Goal: Transaction & Acquisition: Purchase product/service

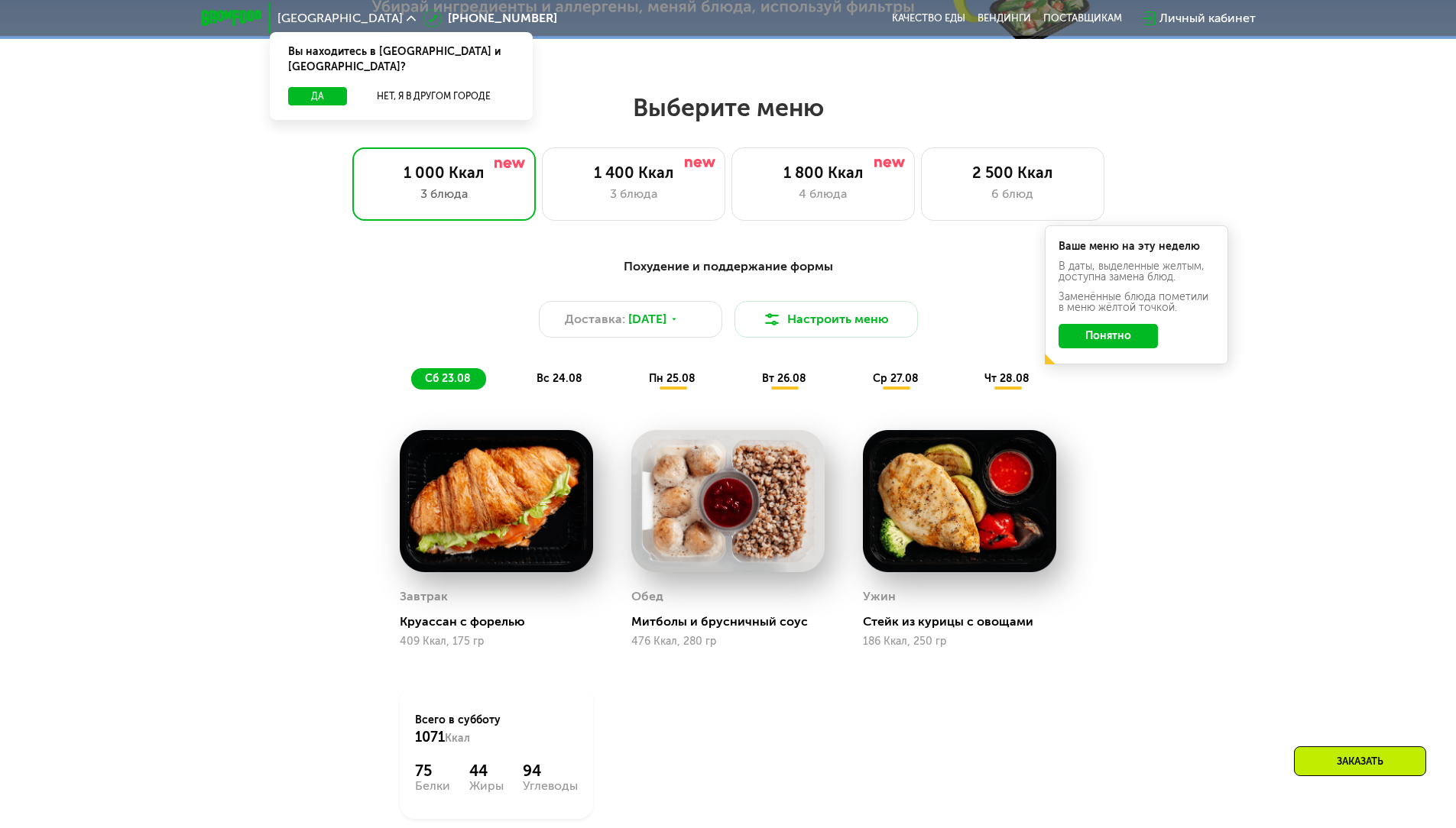
scroll to position [765, 0]
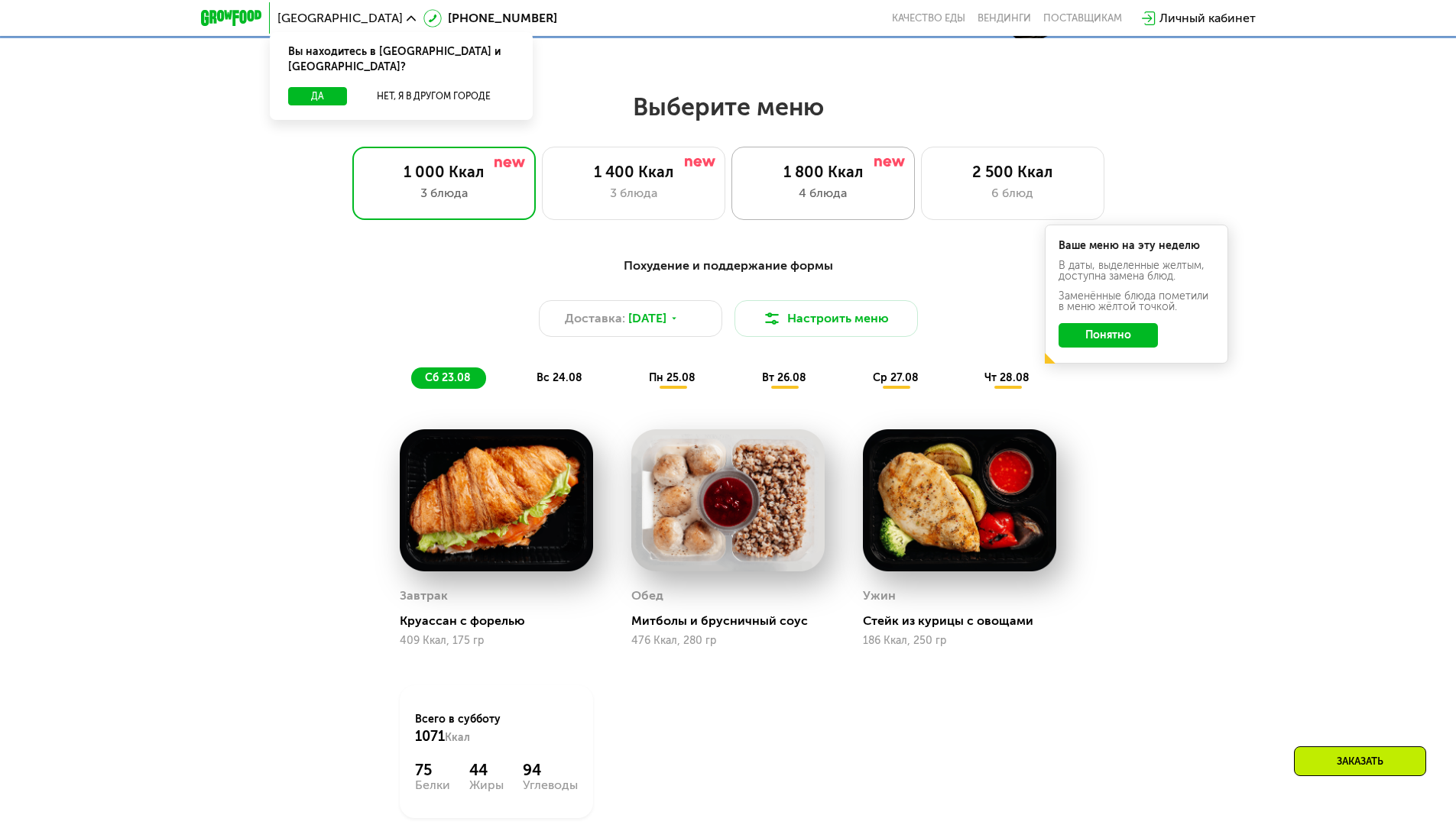
click at [824, 203] on div "4 блюда" at bounding box center [822, 193] width 151 height 18
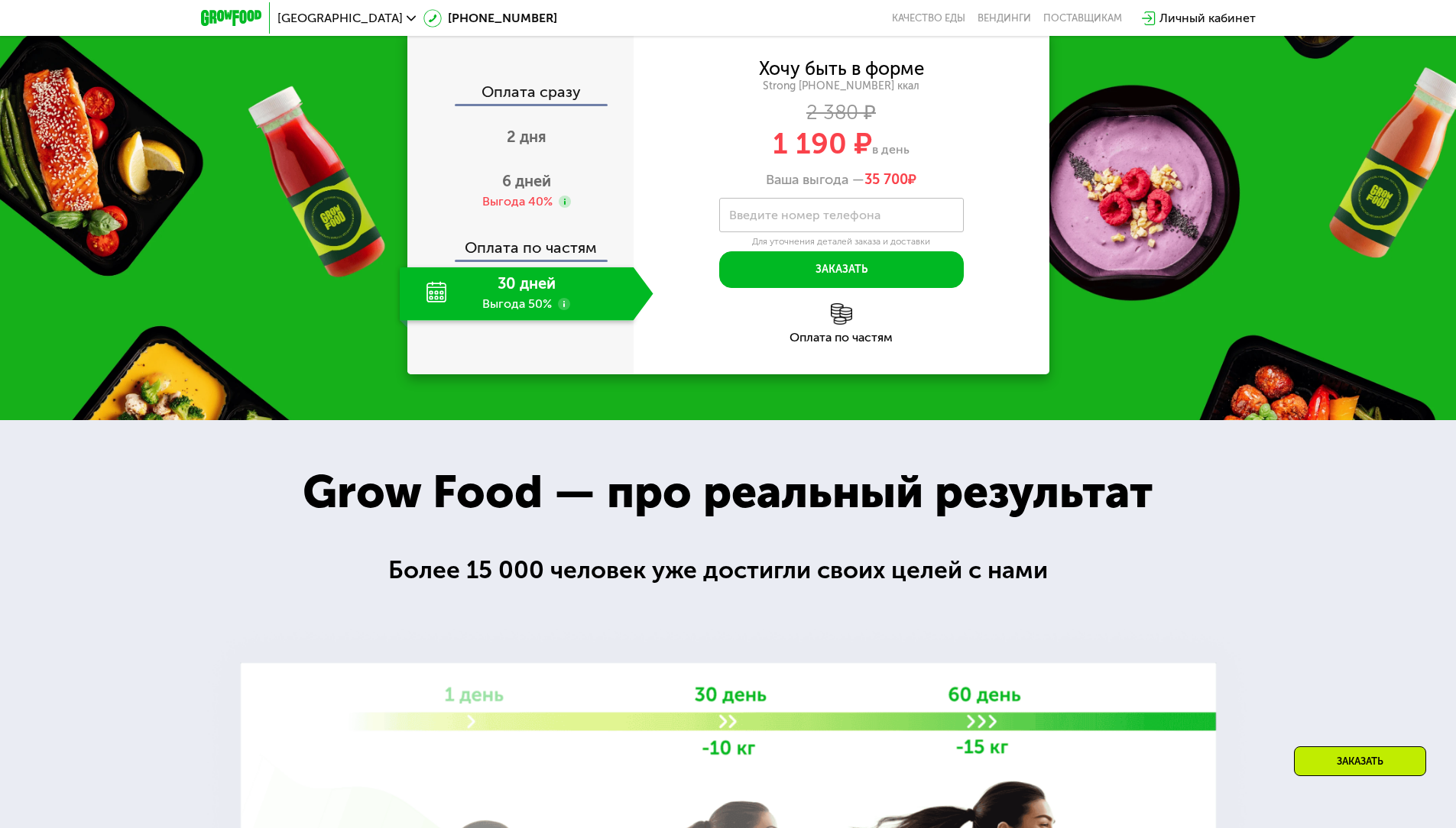
scroll to position [1375, 0]
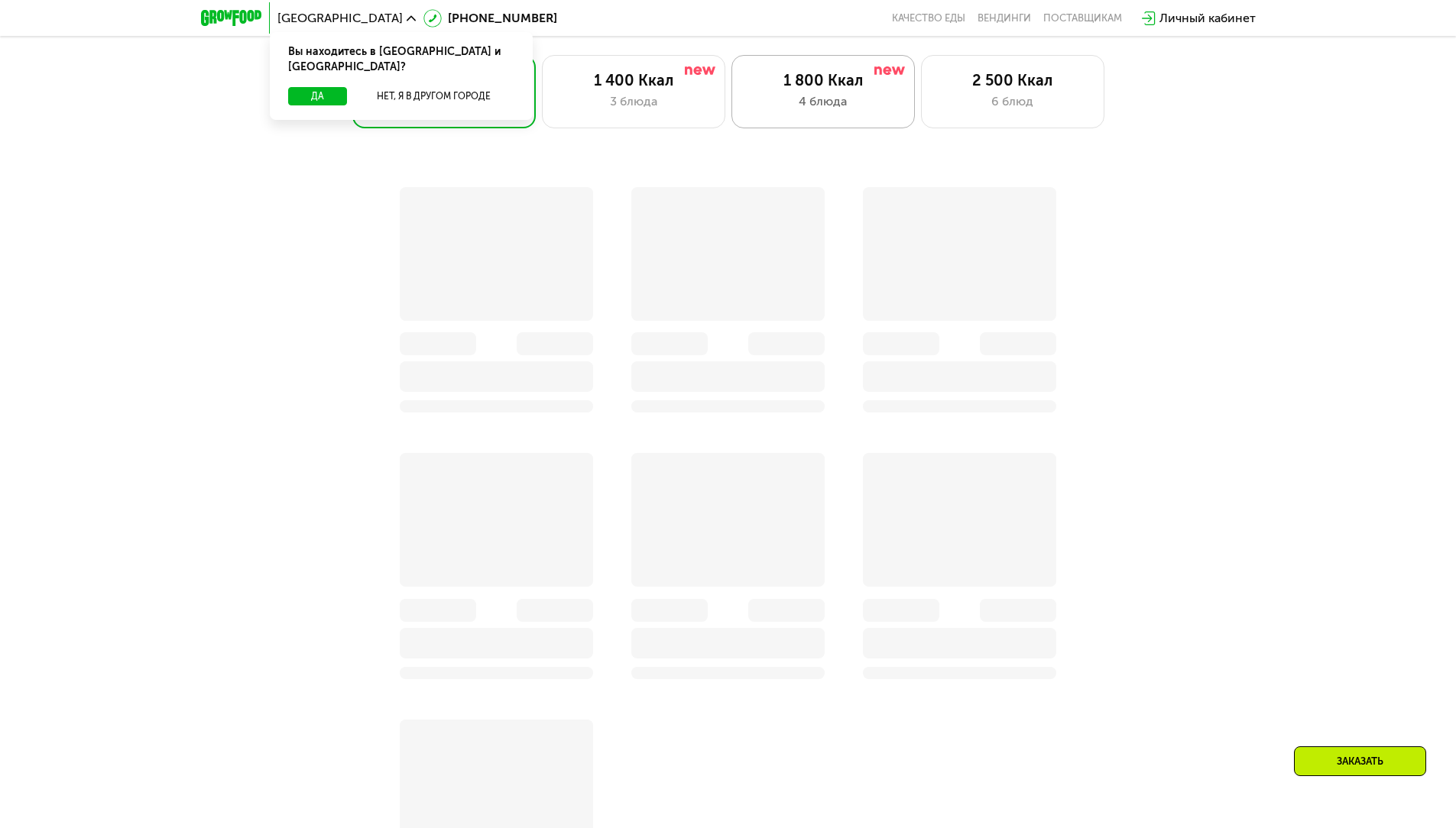
scroll to position [688, 0]
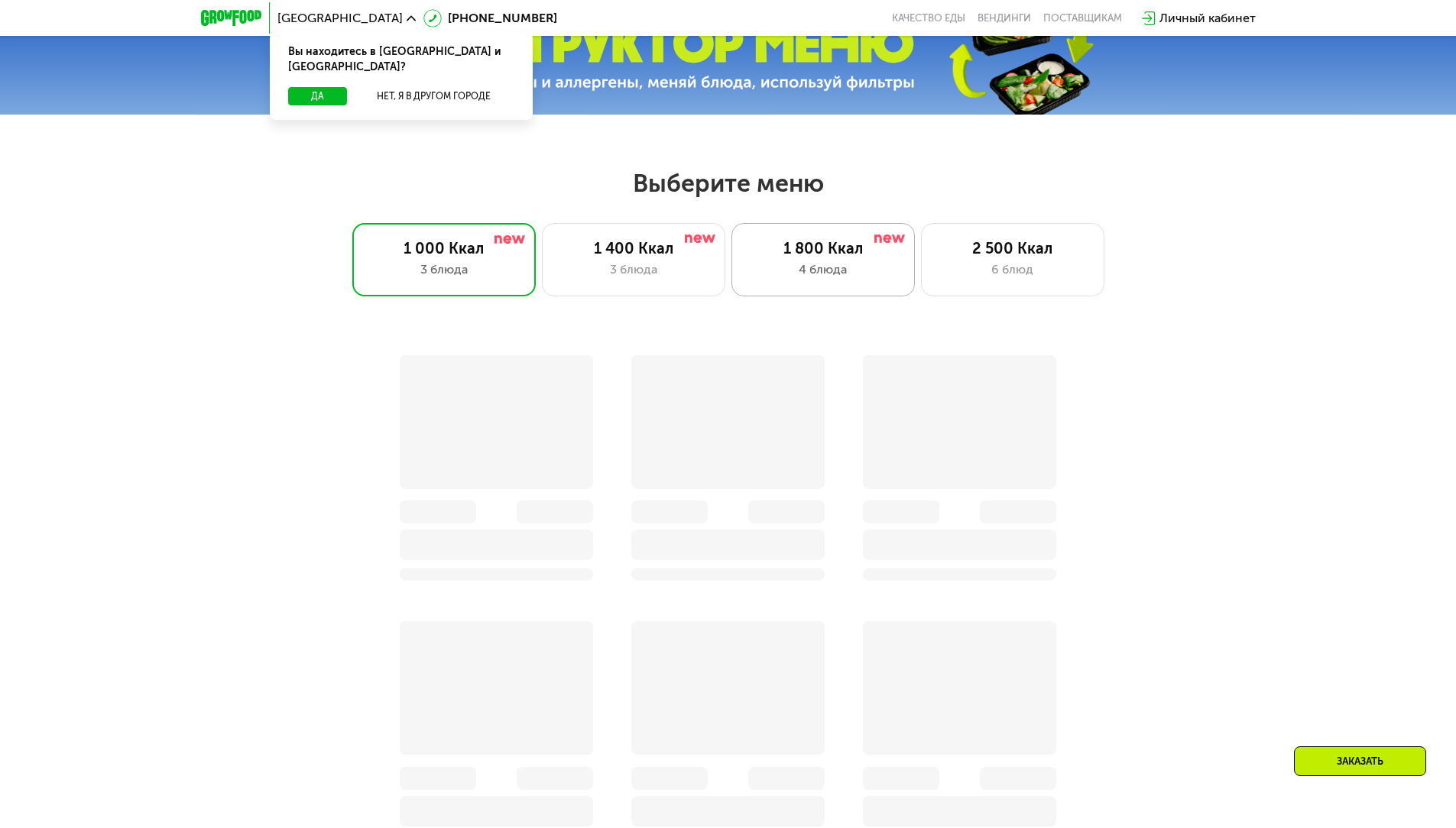
click at [849, 279] on div "4 блюда" at bounding box center [822, 269] width 151 height 18
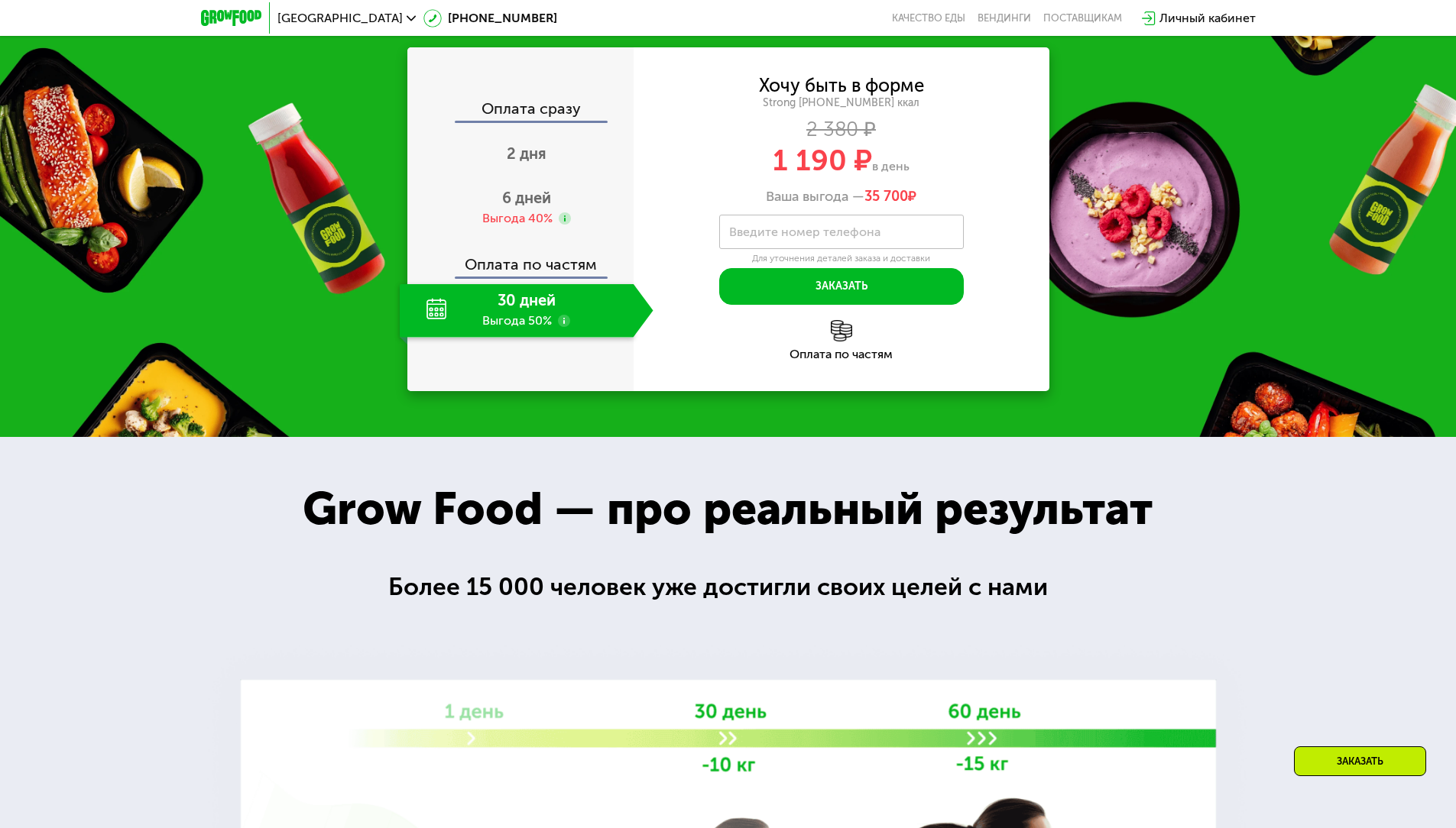
scroll to position [1605, 0]
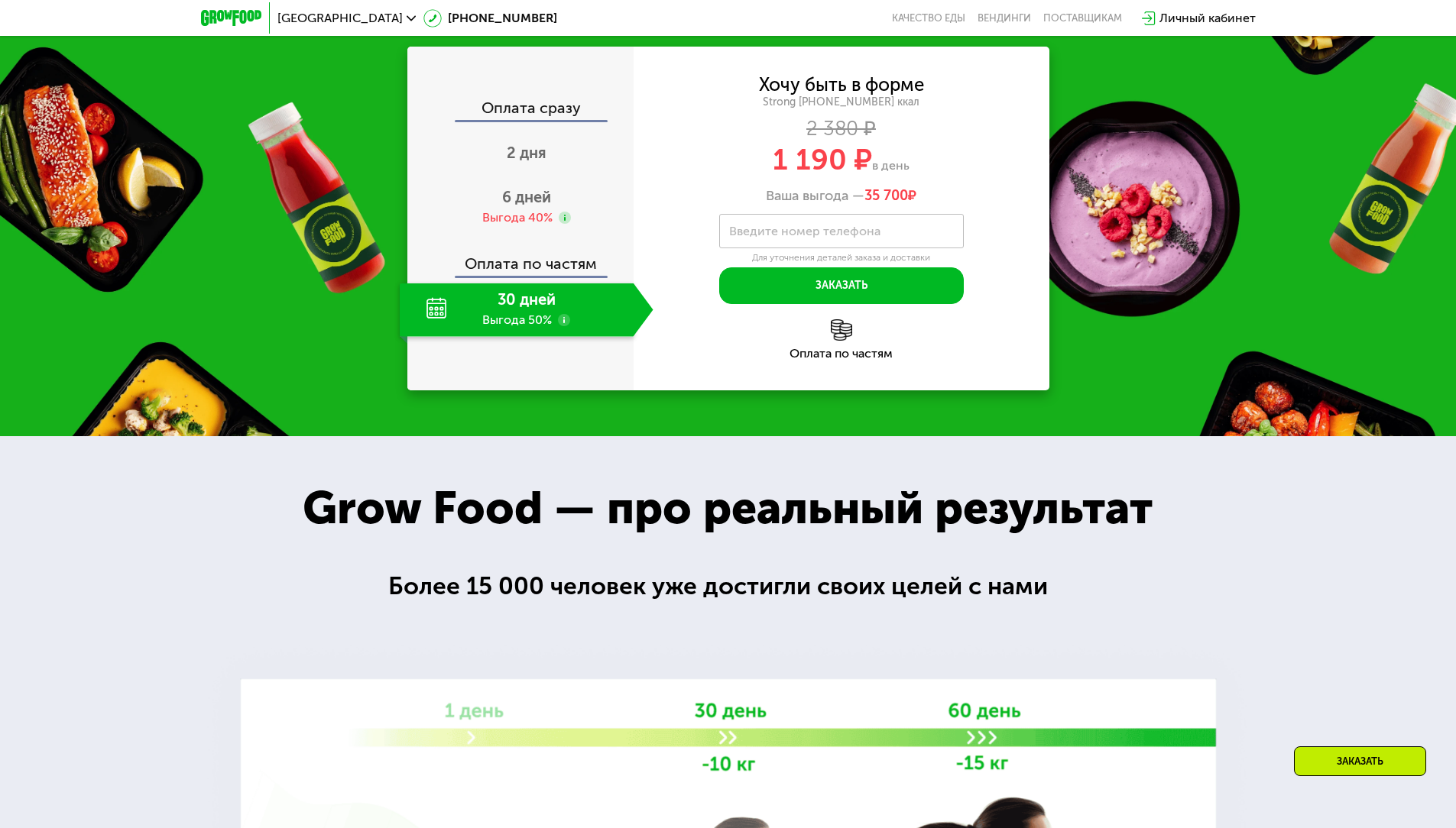
click at [645, 205] on div "Хочу быть в форме Strong 1800 ~1800 ккал 2 380 ₽ 1 190 ₽ в день Ваша выгода — 3…" at bounding box center [841, 140] width 415 height 129
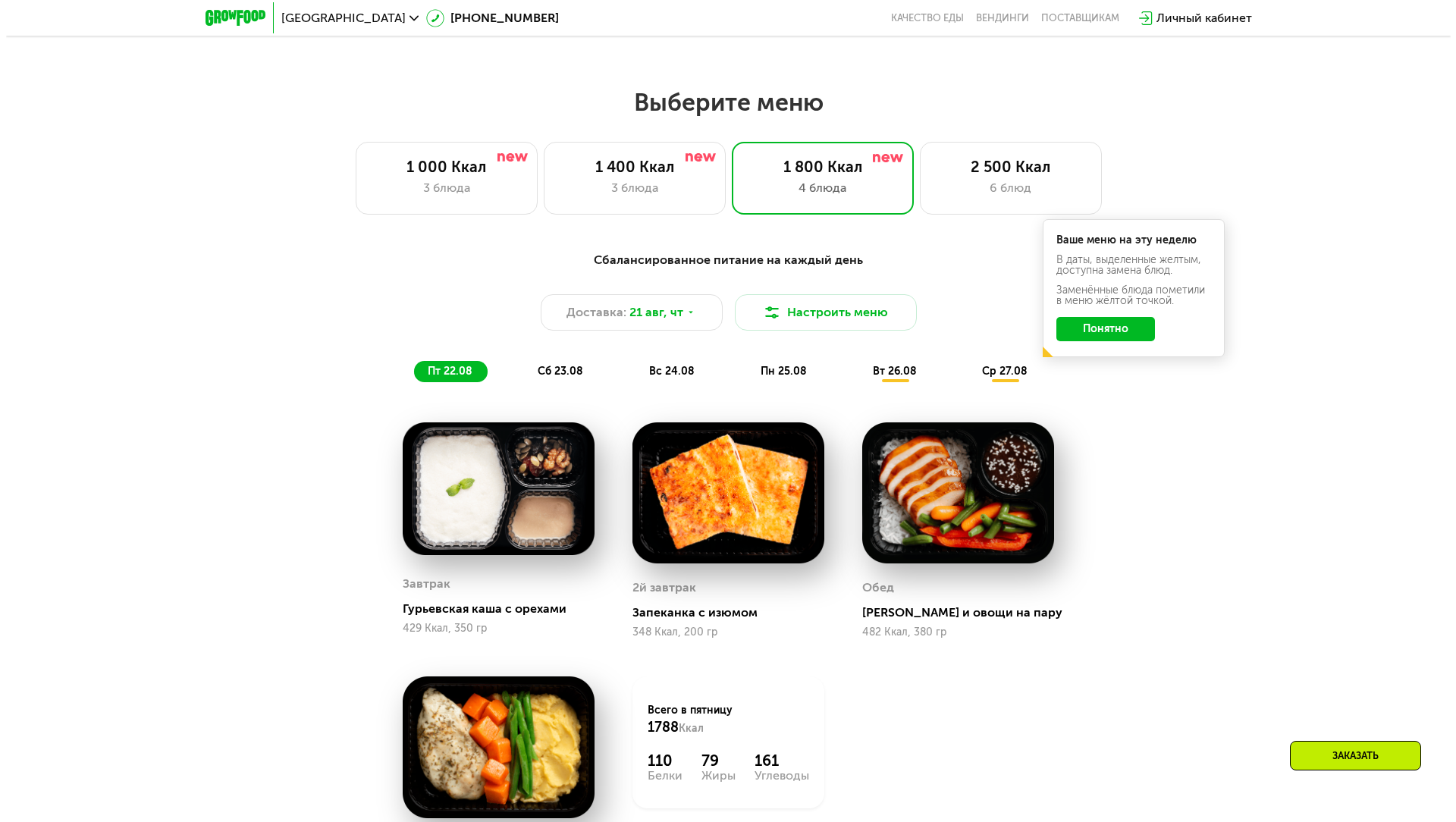
scroll to position [683, 0]
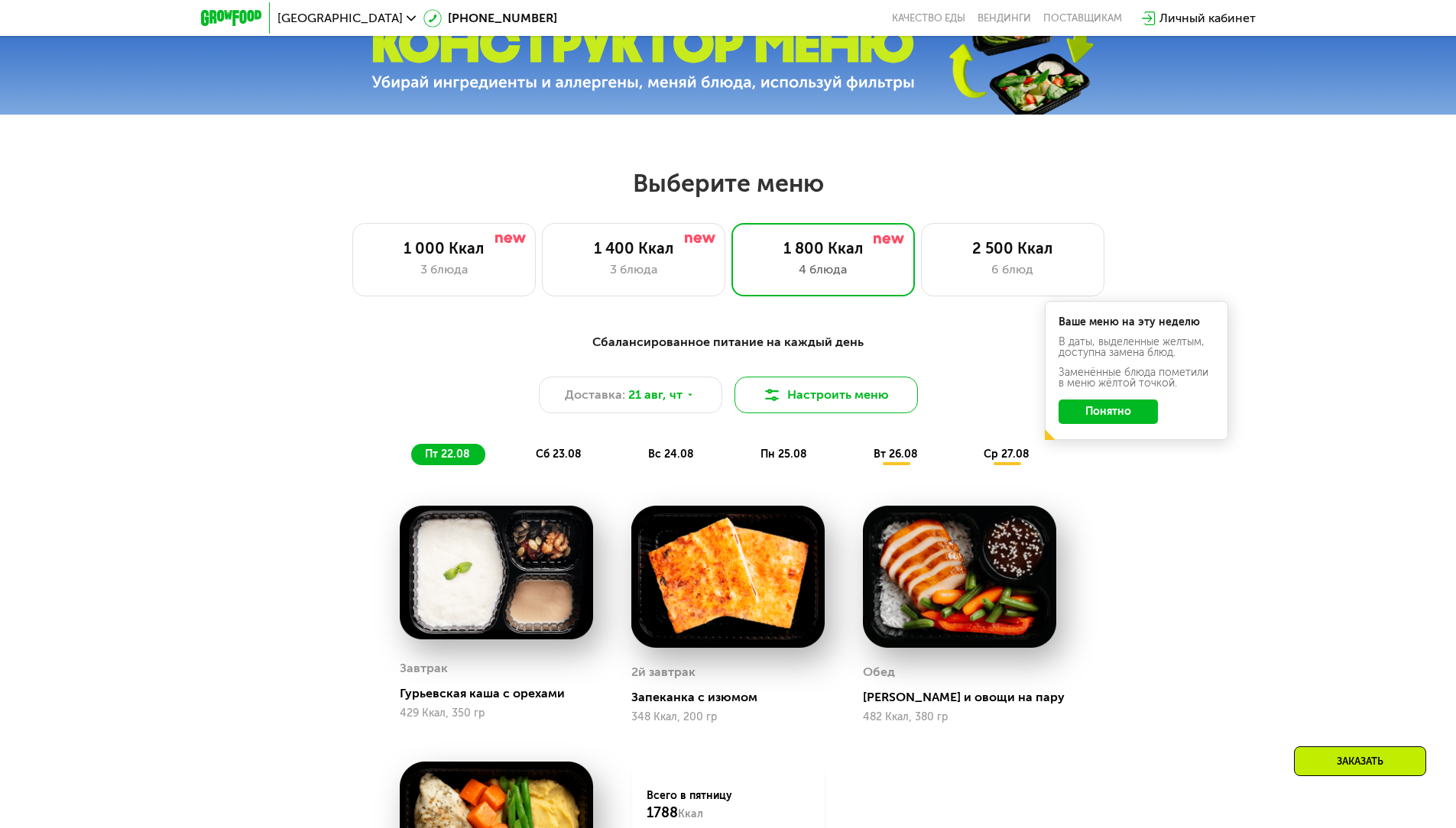
click at [833, 412] on button "Настроить меню" at bounding box center [826, 395] width 184 height 37
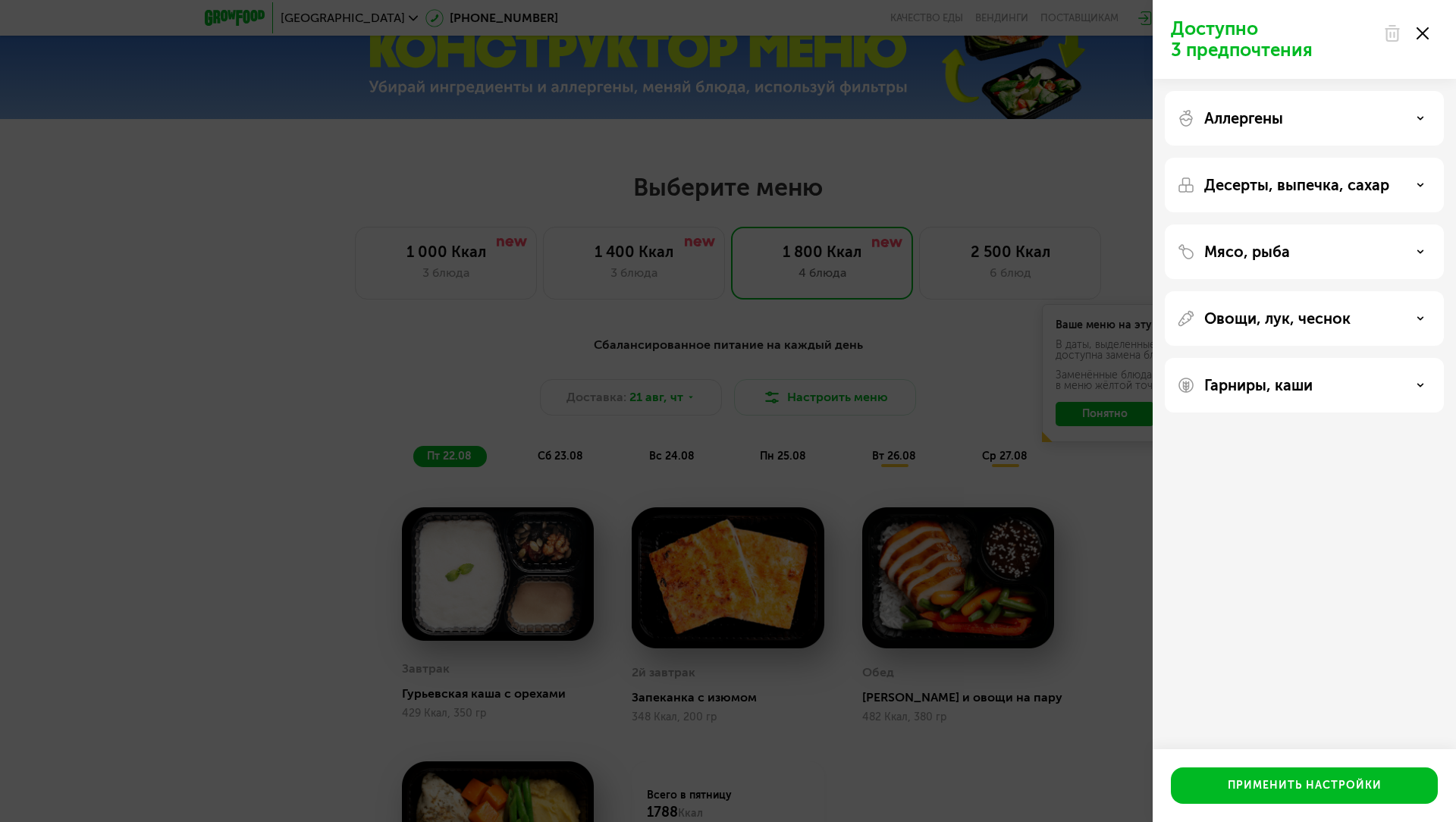
click at [1321, 122] on div "Аллергены" at bounding box center [1303, 117] width 255 height 18
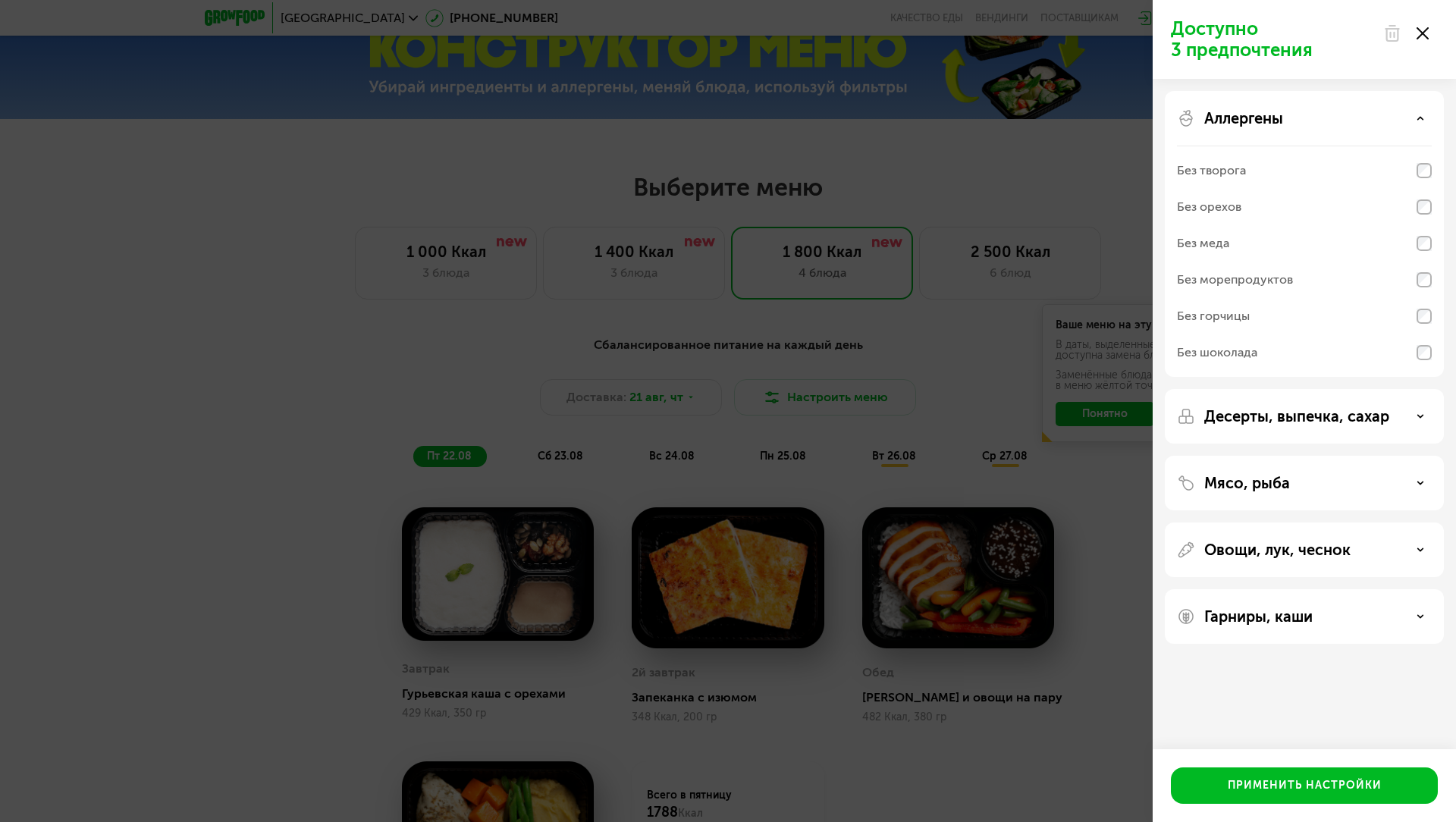
click at [1321, 122] on div "Аллергены" at bounding box center [1303, 117] width 255 height 18
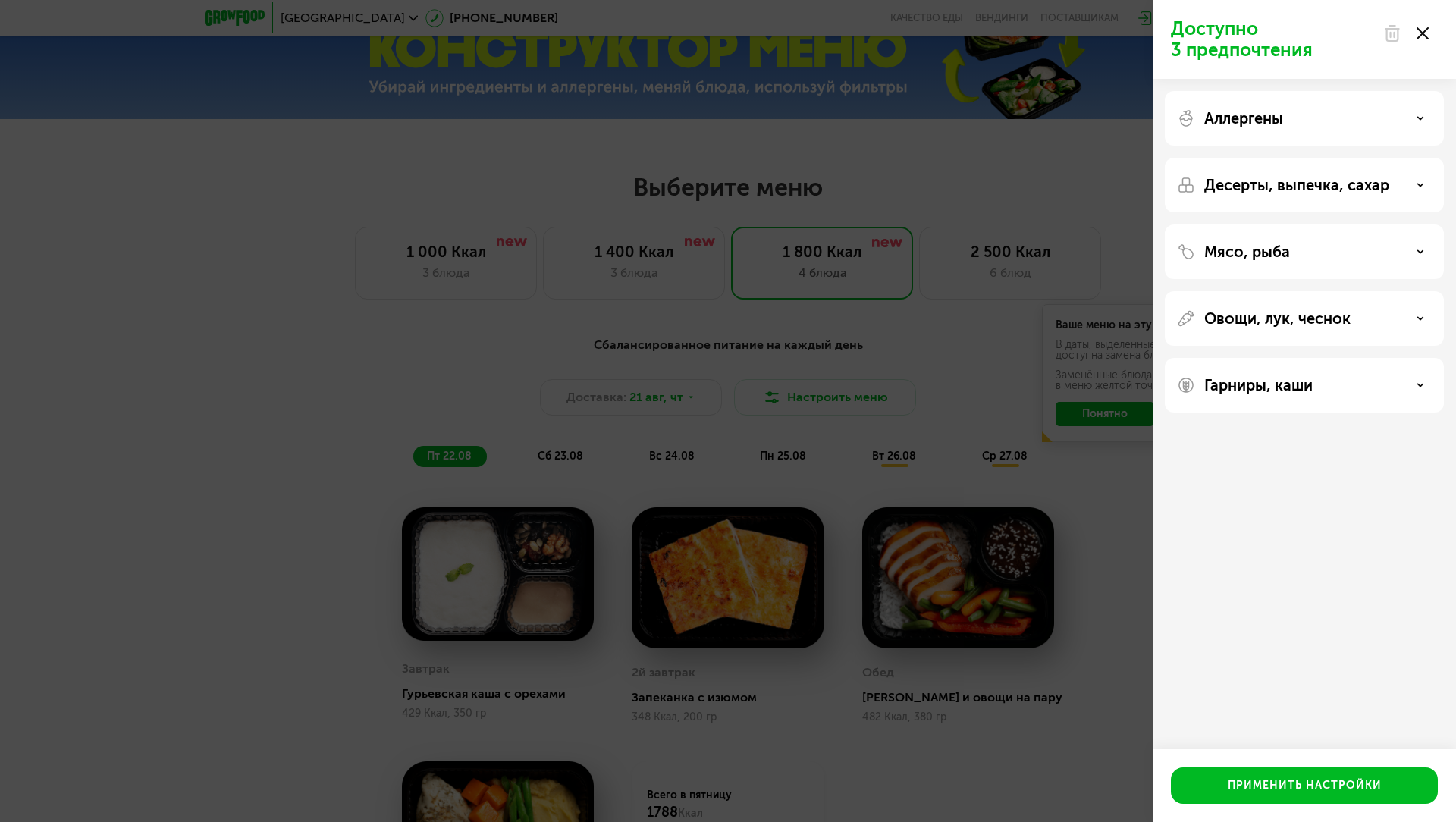
click at [1331, 111] on div "Аллергены" at bounding box center [1303, 117] width 255 height 18
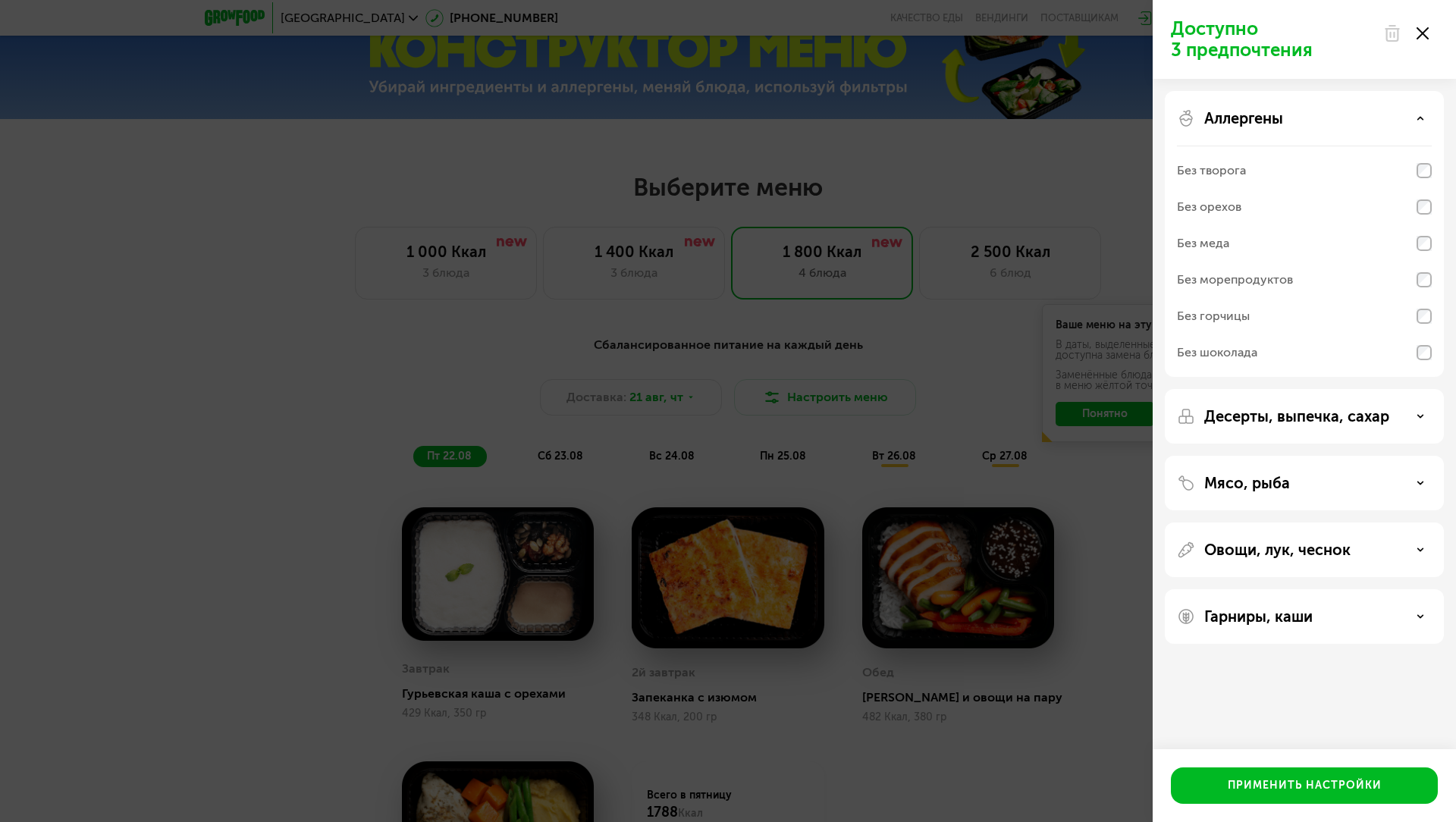
click at [1331, 111] on div "Аллергены" at bounding box center [1303, 117] width 255 height 18
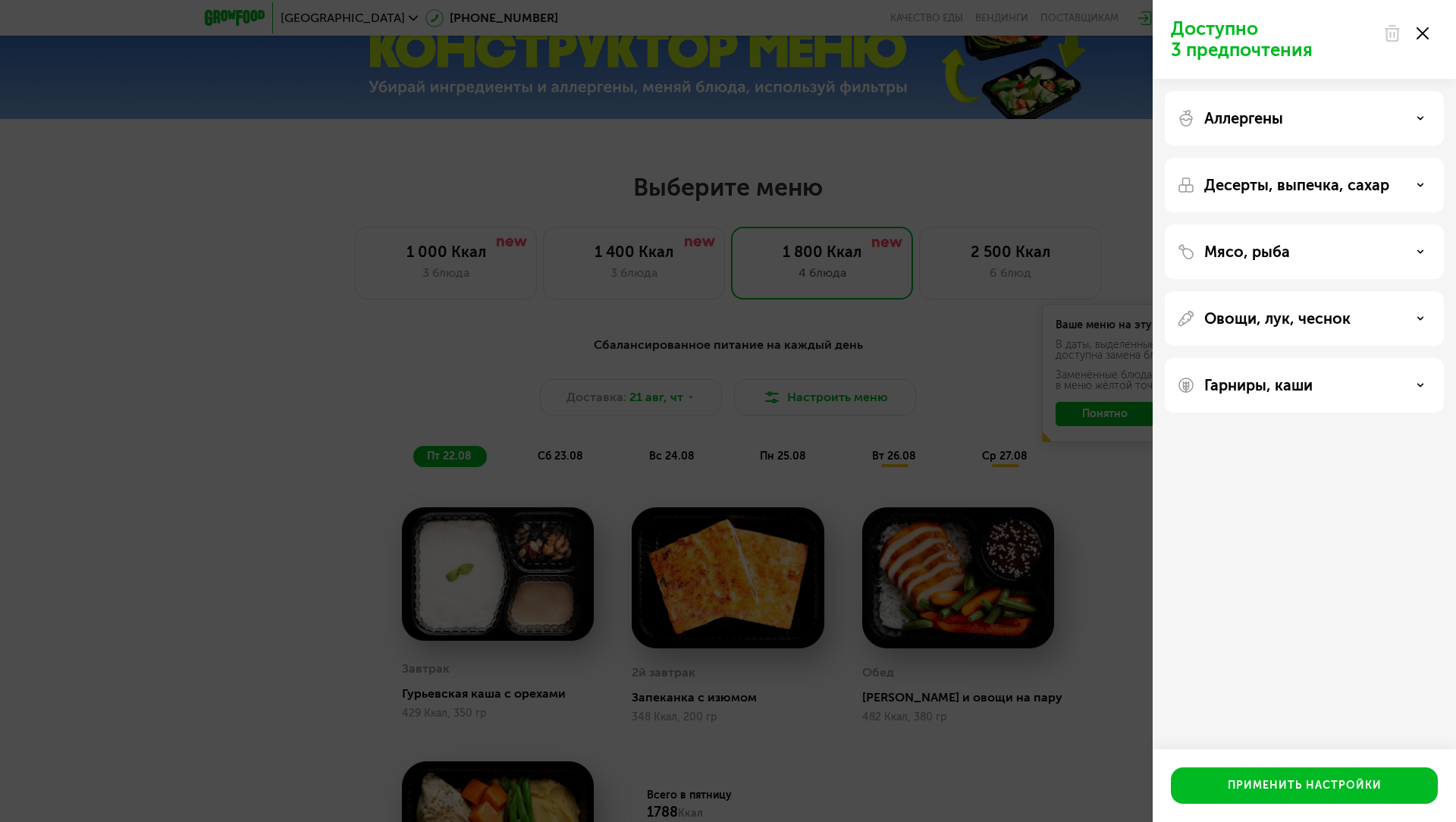
click at [1321, 181] on p "Десерты, выпечка, сахар" at bounding box center [1297, 184] width 185 height 18
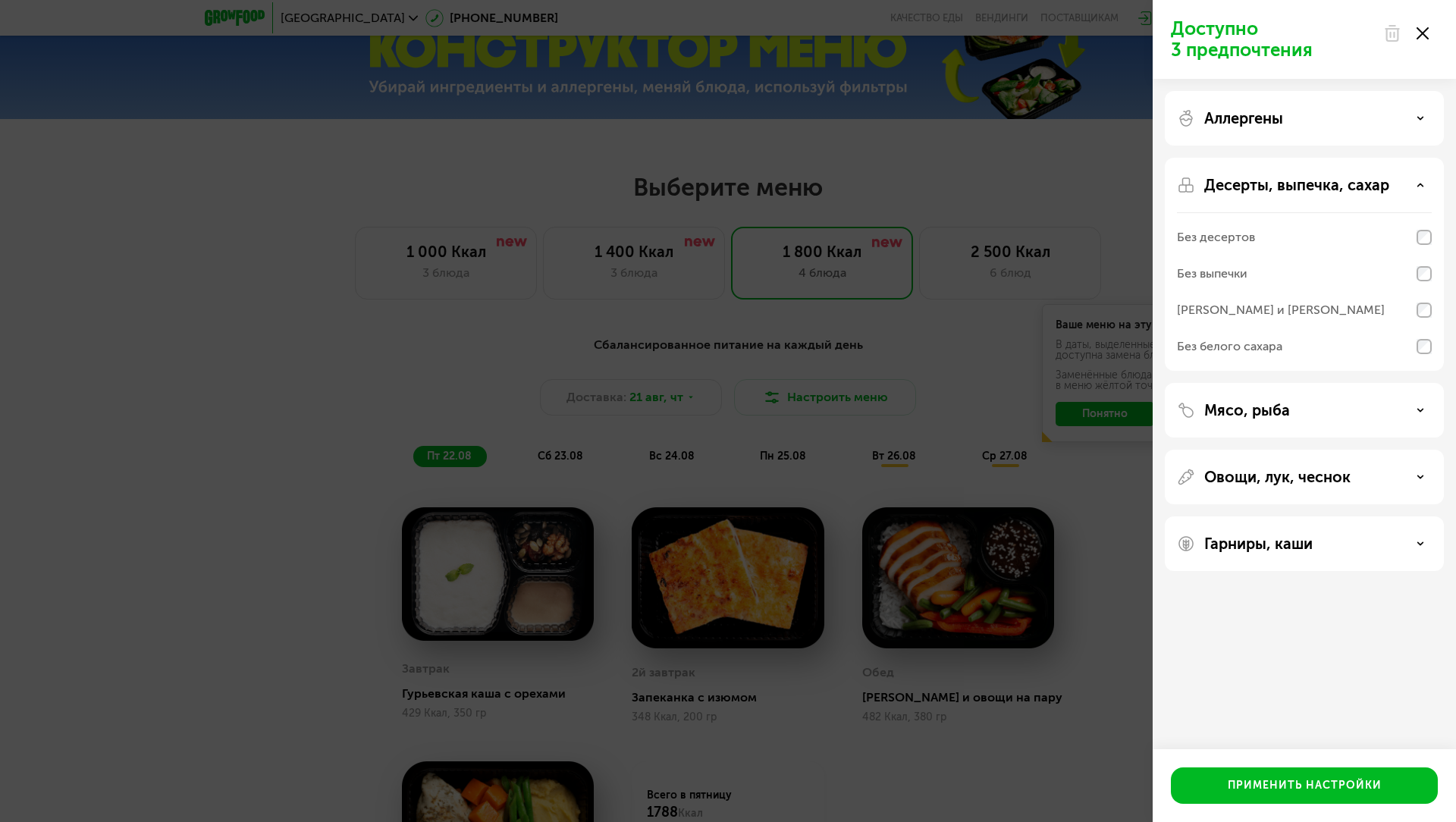
click at [1412, 256] on div "Без десертов" at bounding box center [1303, 274] width 255 height 36
click at [1331, 450] on div "Мясо, рыба" at bounding box center [1304, 476] width 279 height 54
click at [1334, 411] on div "Мясо, рыба" at bounding box center [1303, 410] width 255 height 18
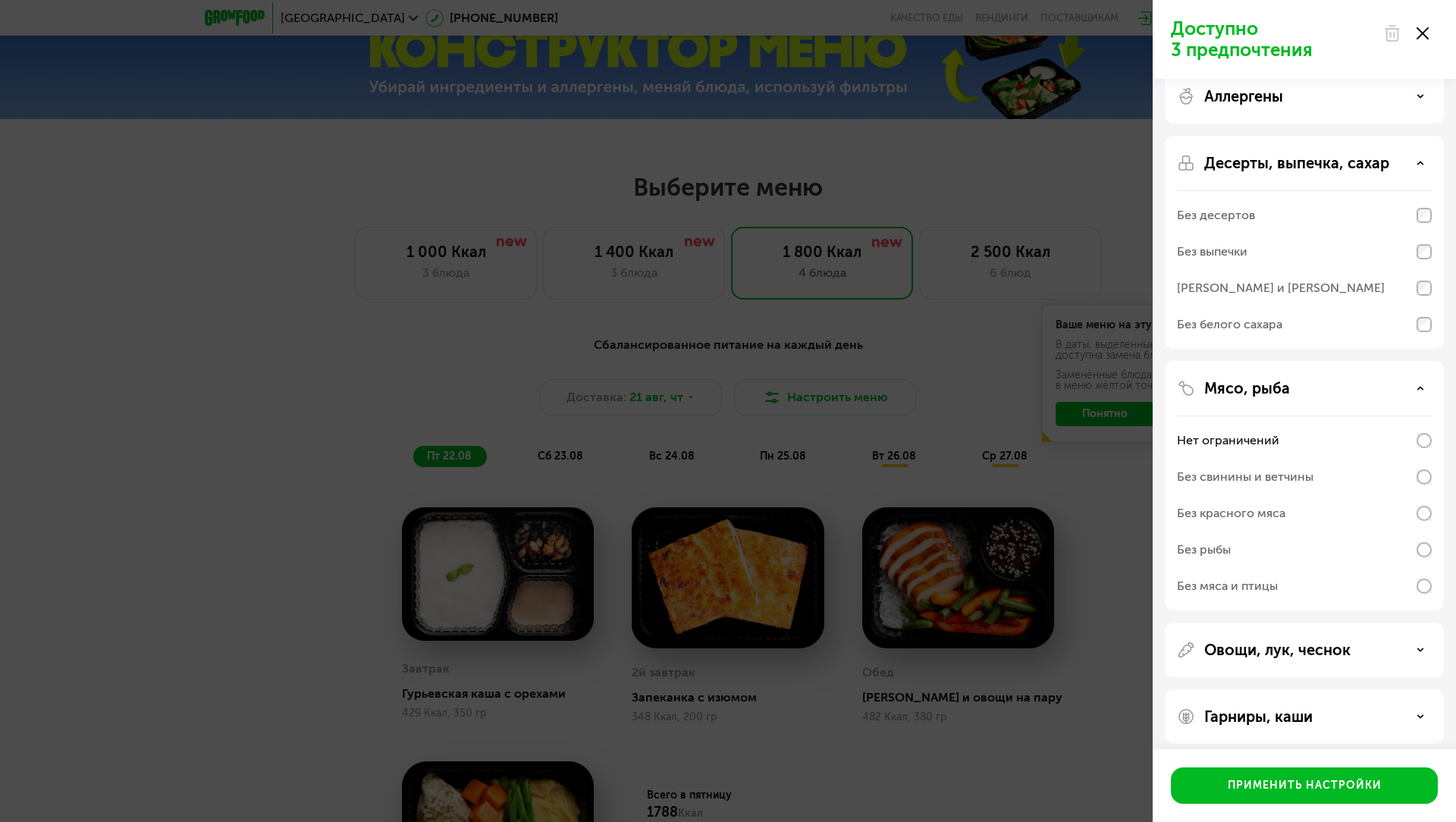
scroll to position [32, 0]
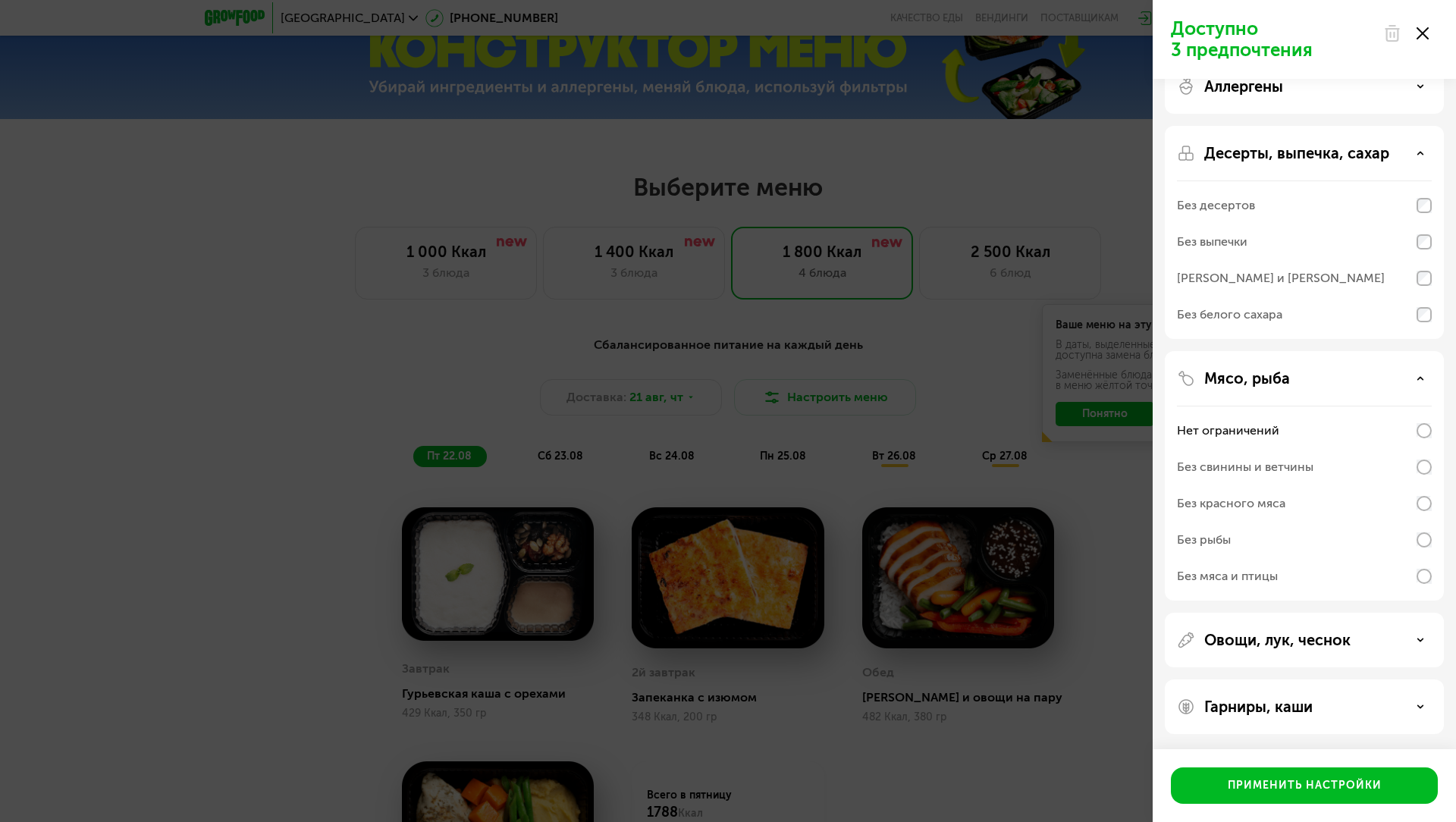
click at [1351, 648] on div "Овощи, лук, чеснок" at bounding box center [1303, 640] width 255 height 18
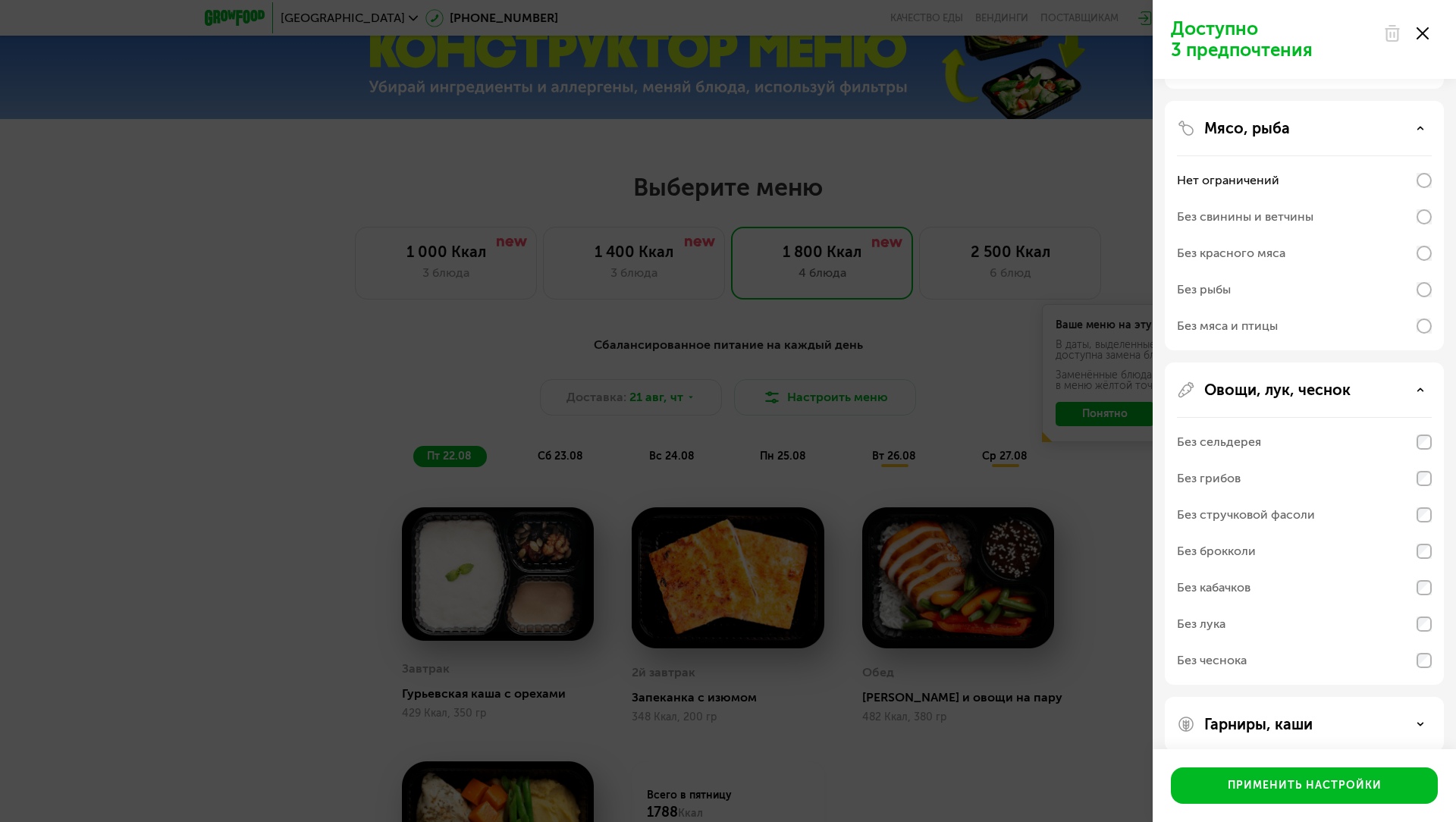
scroll to position [300, 0]
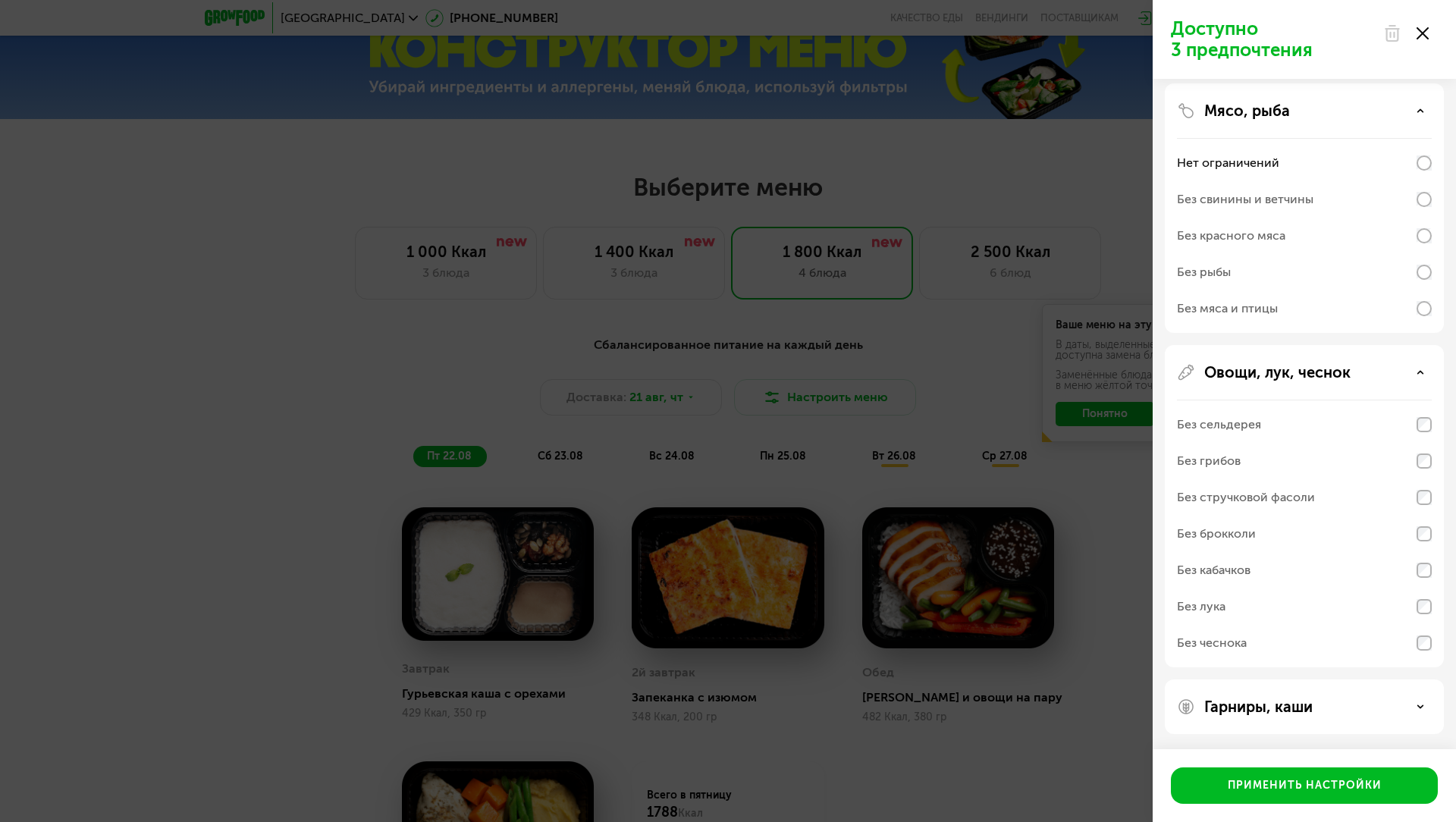
click at [1338, 702] on div "Гарниры, каши" at bounding box center [1303, 706] width 255 height 18
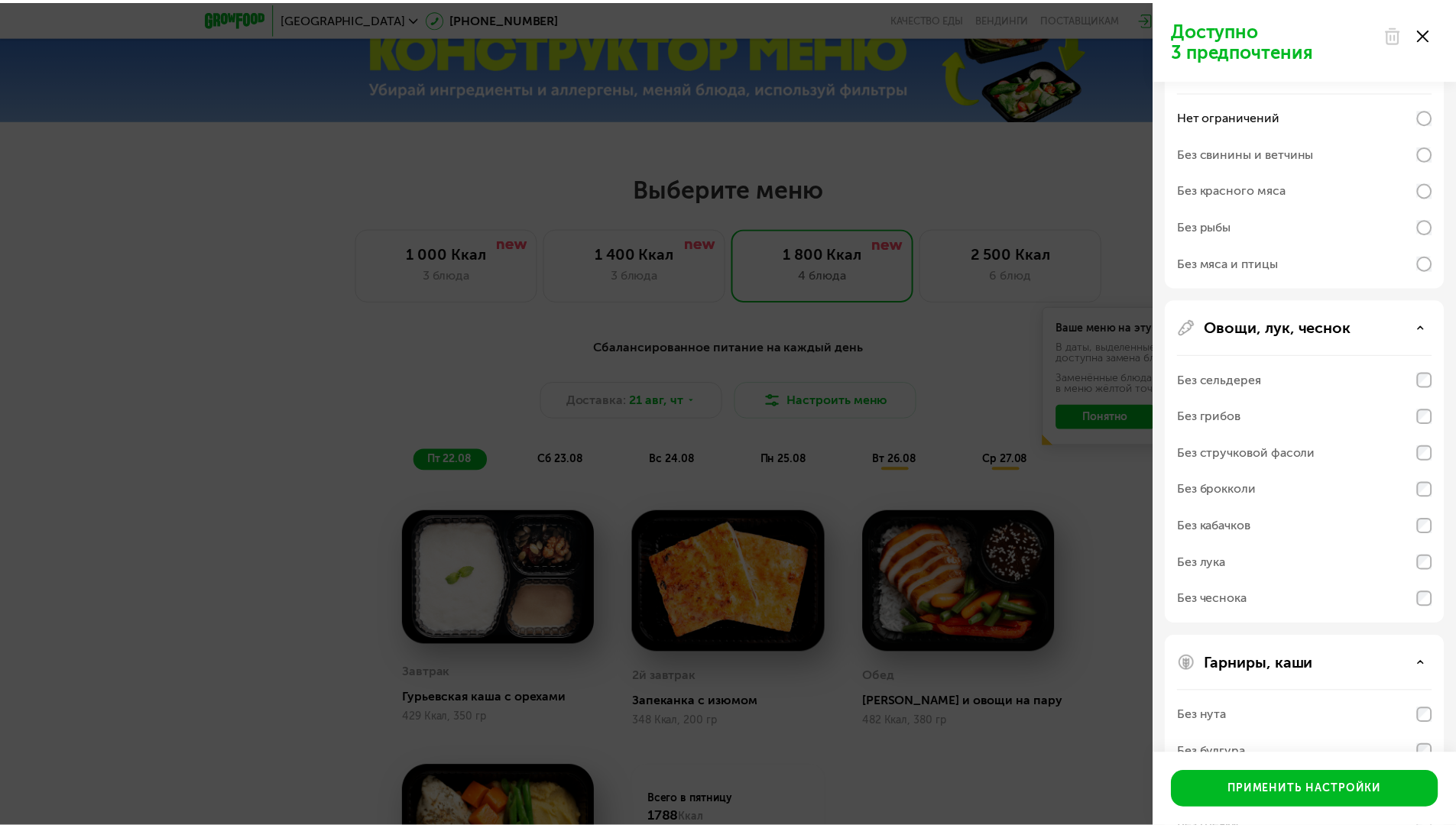
scroll to position [498, 0]
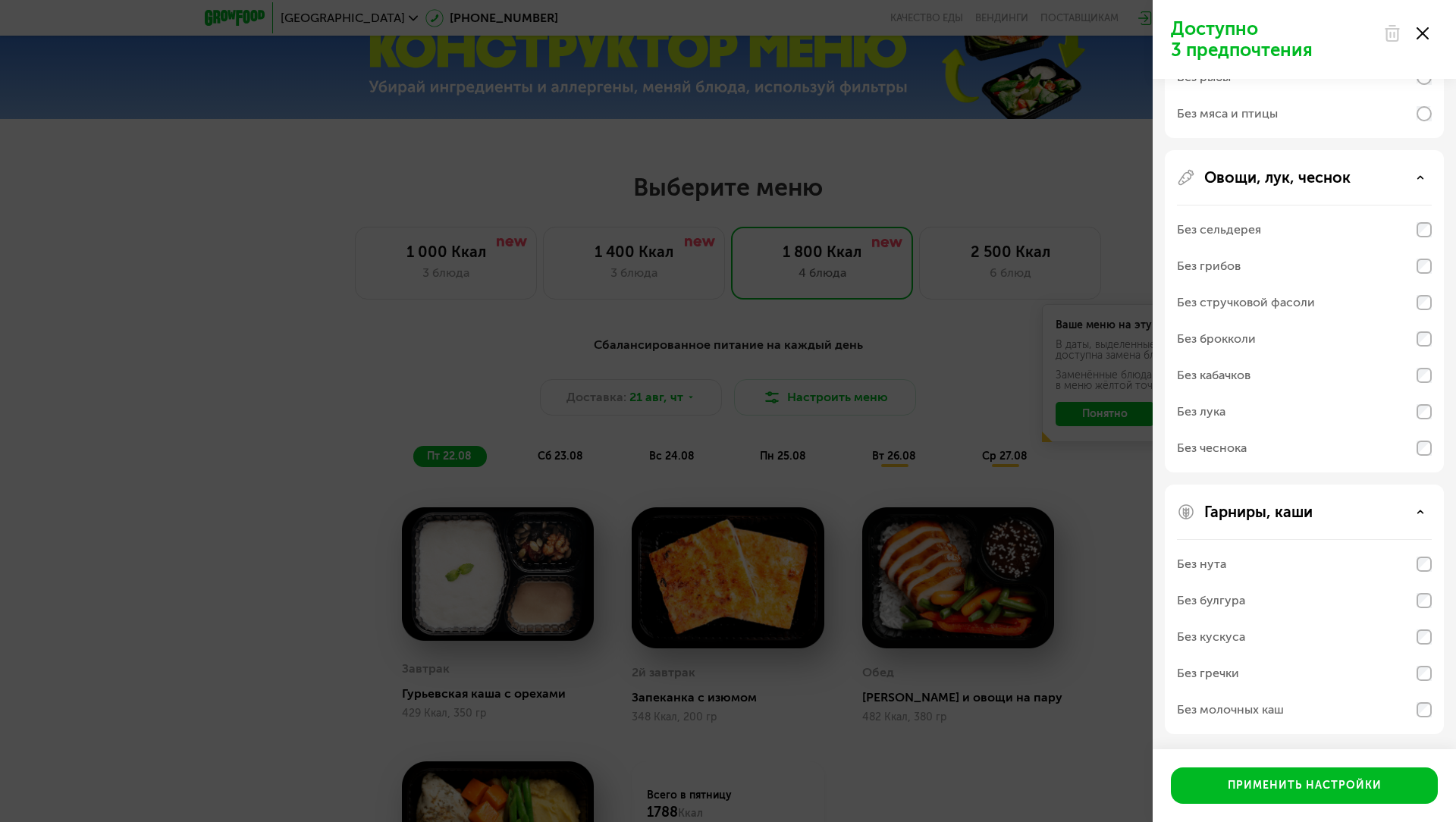
click at [1119, 492] on div "Доступно 3 предпочтения Аллергены Десерты, выпечка, сахар Без десертов Без выпе…" at bounding box center [728, 411] width 1456 height 822
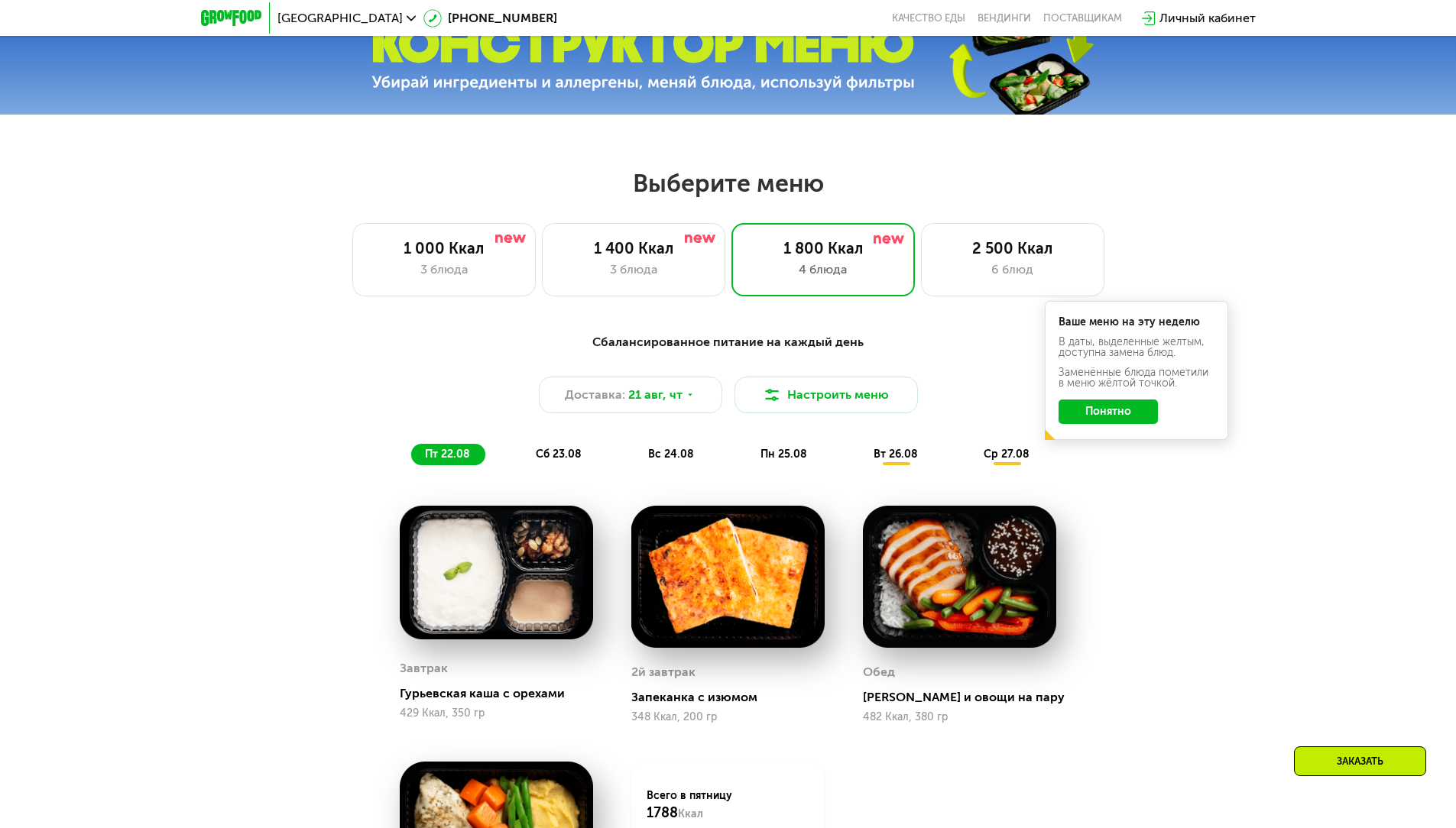
click at [541, 452] on span "сб 23.08" at bounding box center [559, 455] width 46 height 13
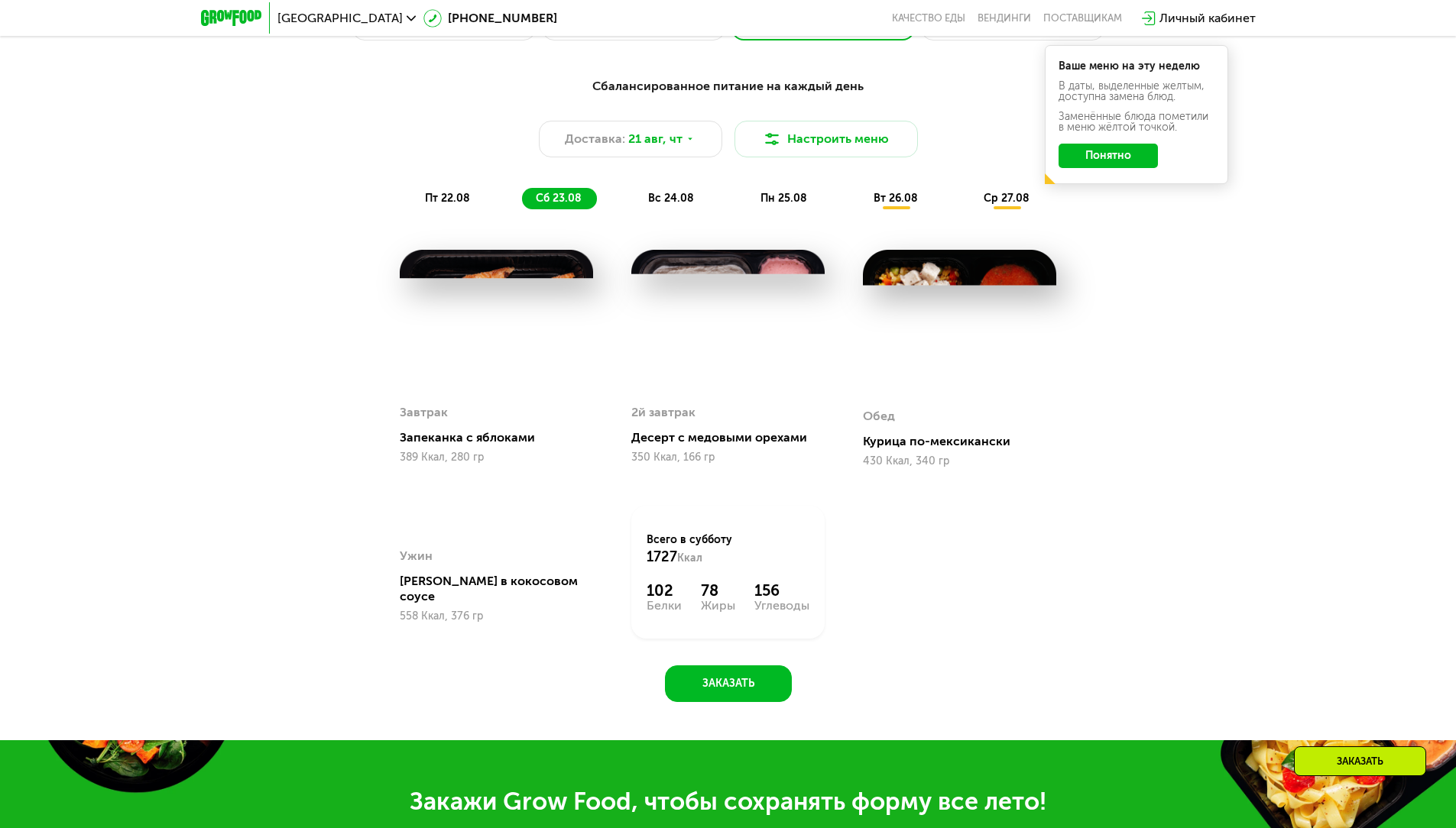
scroll to position [993, 0]
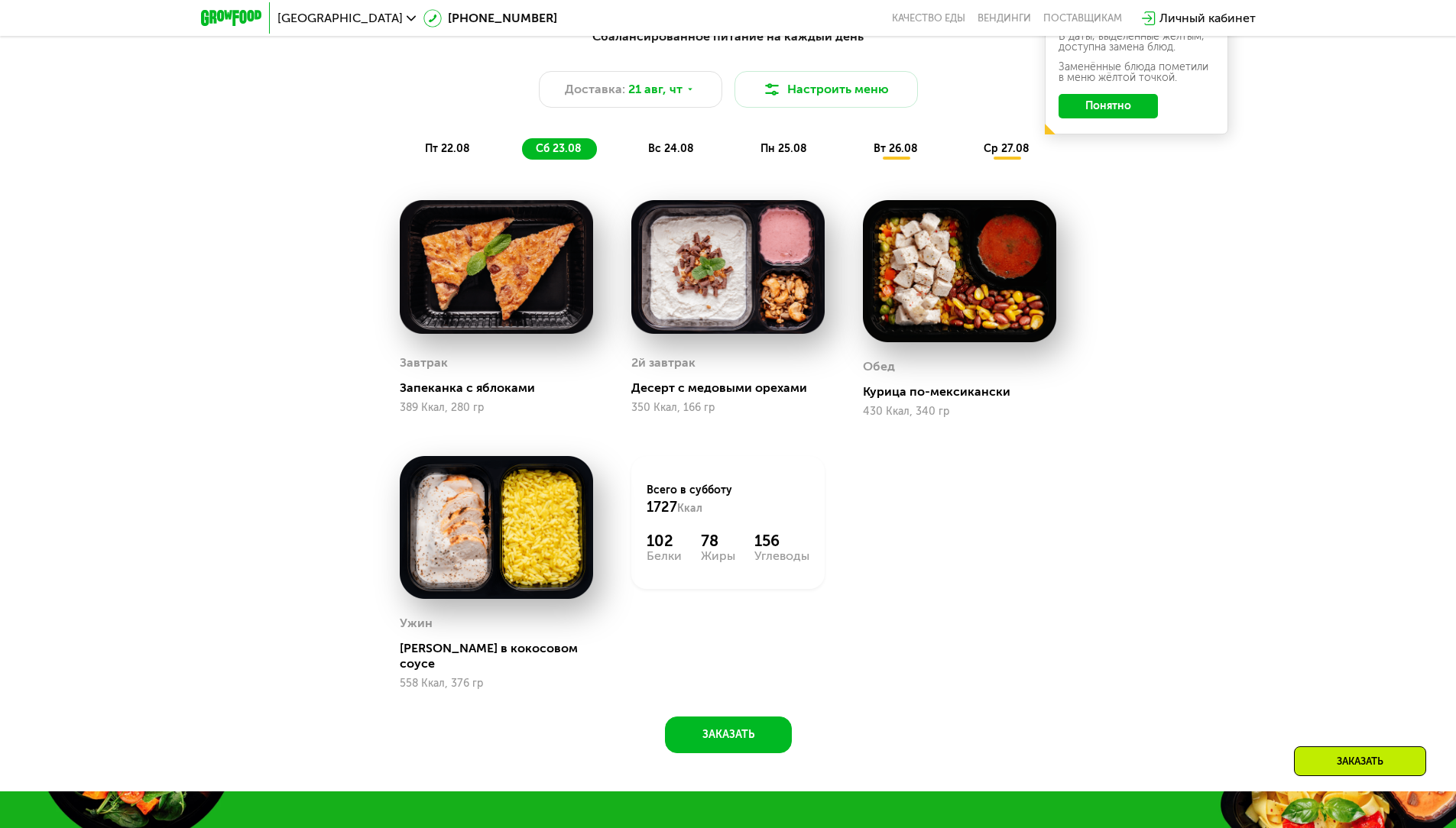
click at [666, 155] on span "вс 24.08" at bounding box center [671, 149] width 46 height 13
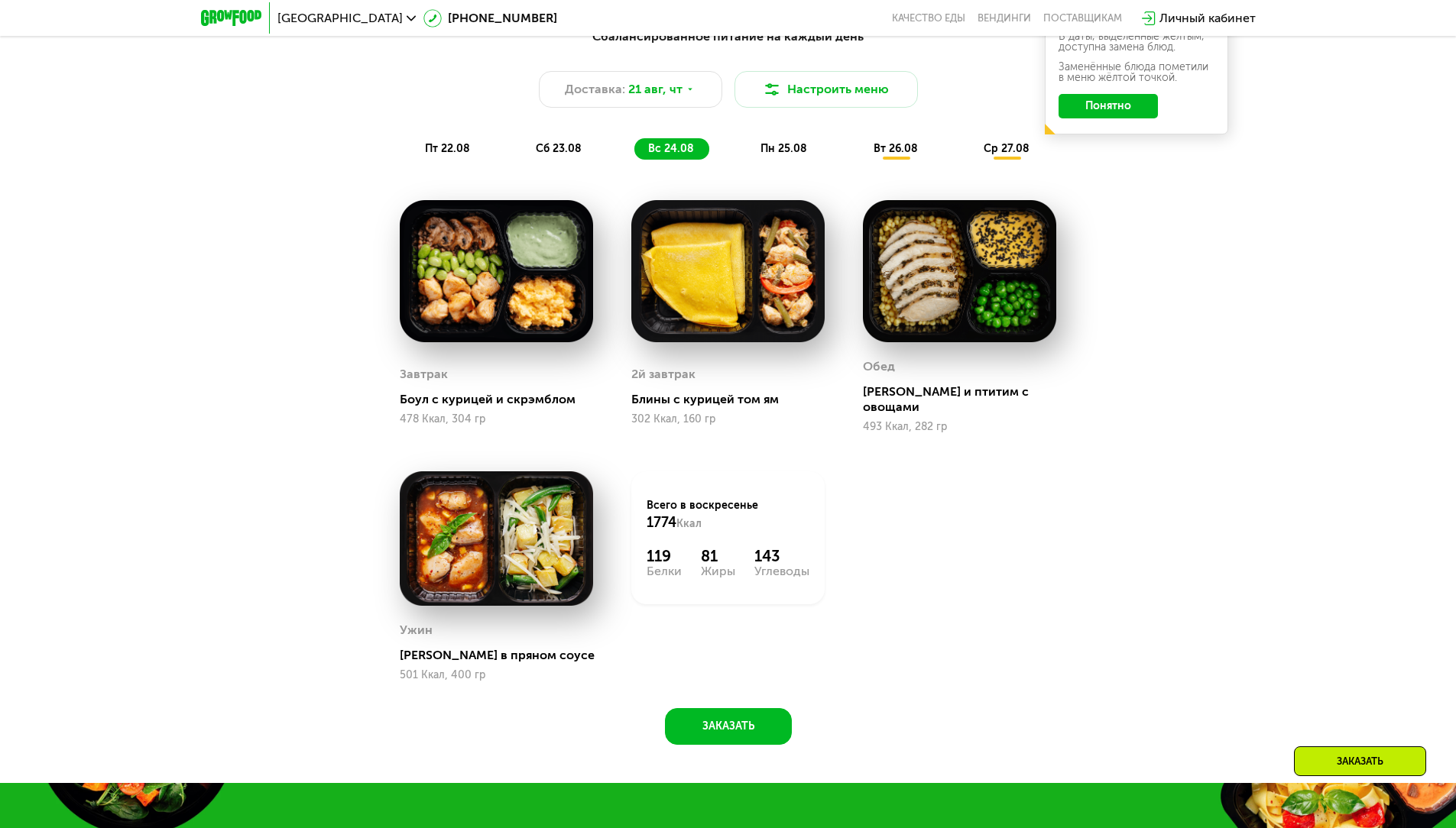
click at [768, 155] on span "пн 25.08" at bounding box center [784, 149] width 46 height 13
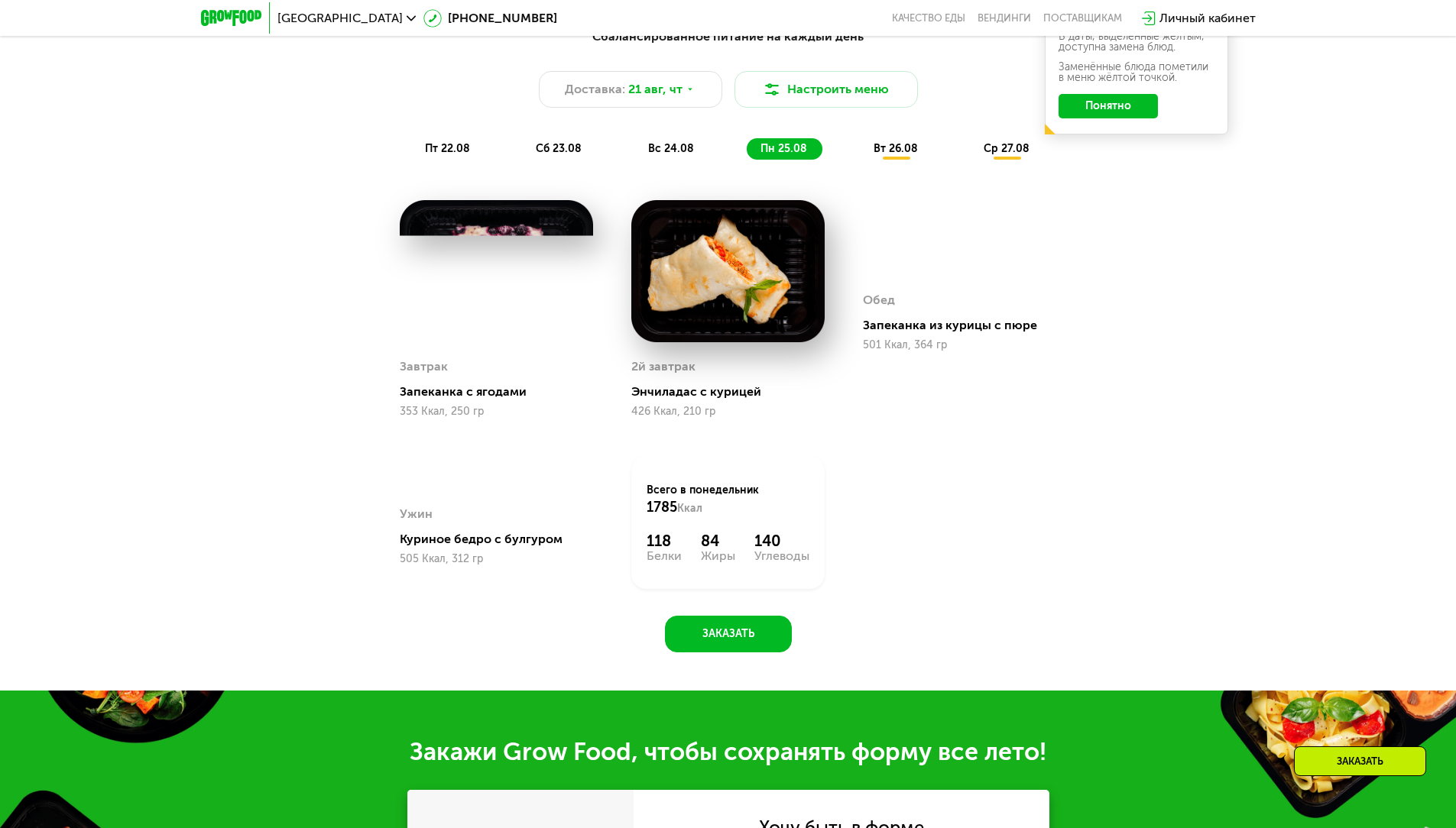
click at [889, 155] on span "вт 26.08" at bounding box center [895, 149] width 44 height 13
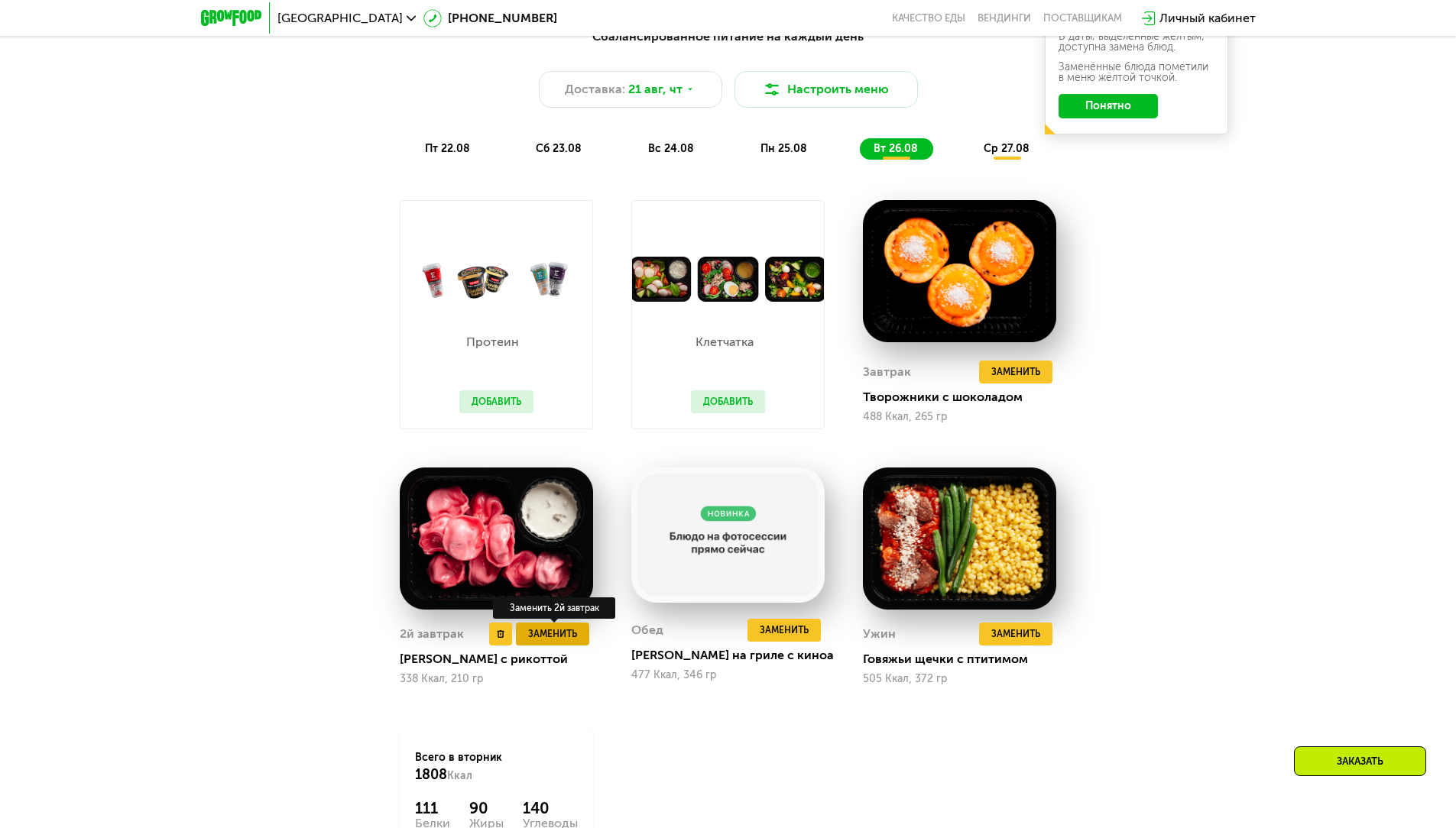
click at [564, 645] on button "Заменить" at bounding box center [552, 635] width 73 height 23
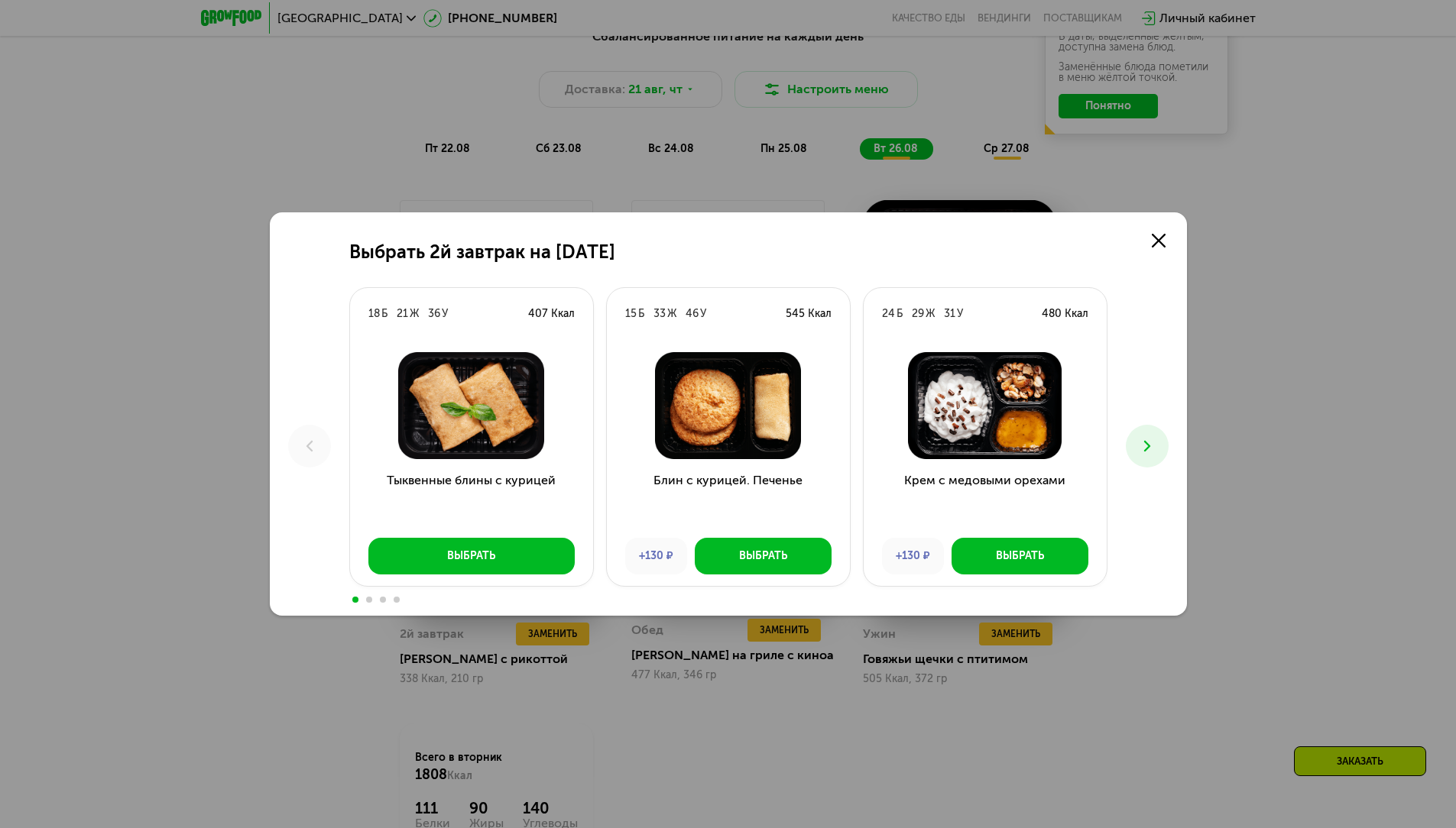
click at [1301, 376] on div "Выбрать 2й завтрак на 26 августа 18 Б 21 Ж 36 У 407 Ккал Тыквенные блины с кури…" at bounding box center [728, 414] width 1456 height 828
click at [1157, 241] on use at bounding box center [1159, 240] width 13 height 13
